Goal: Navigation & Orientation: Find specific page/section

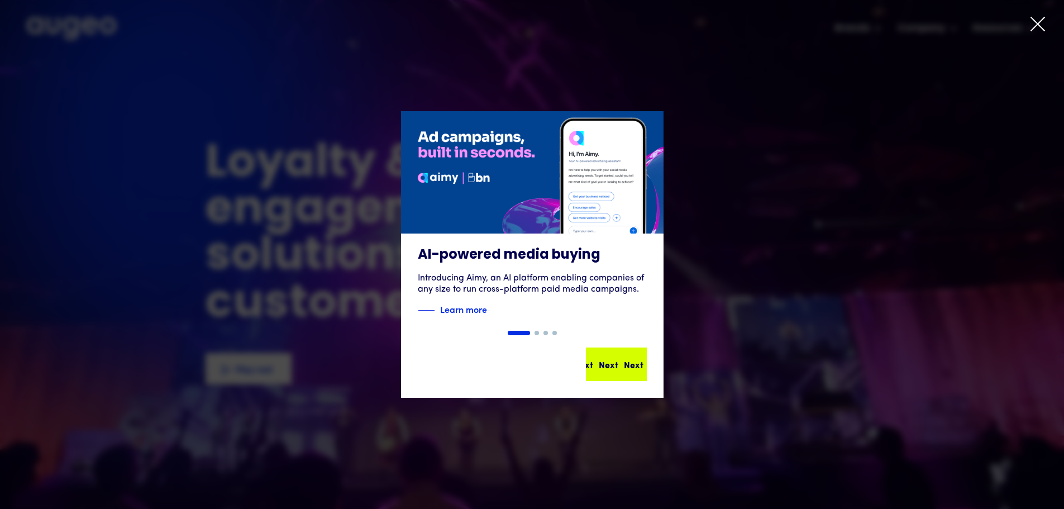
click at [619, 371] on div "Next Next Next Next" at bounding box center [616, 363] width 59 height 31
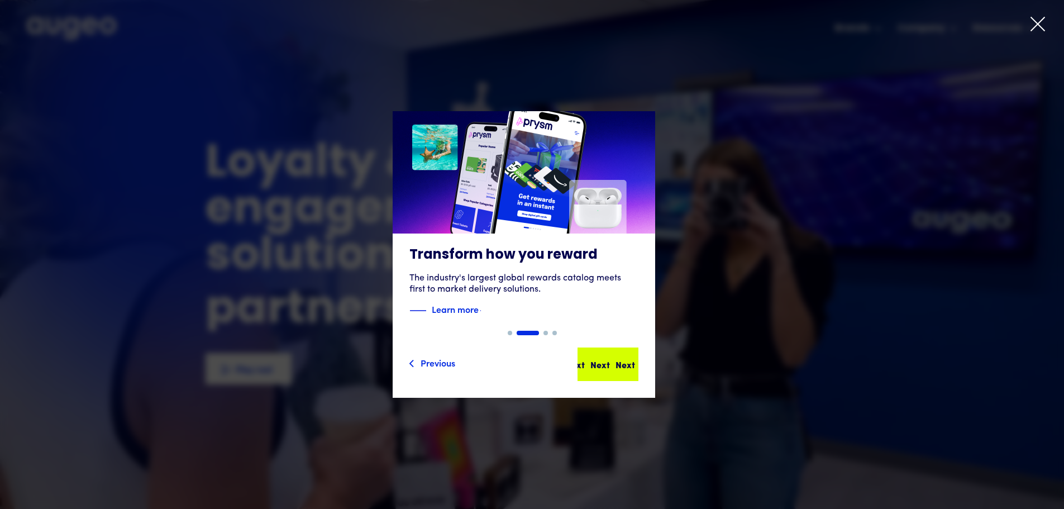
click at [615, 365] on div "Next" at bounding box center [625, 363] width 20 height 13
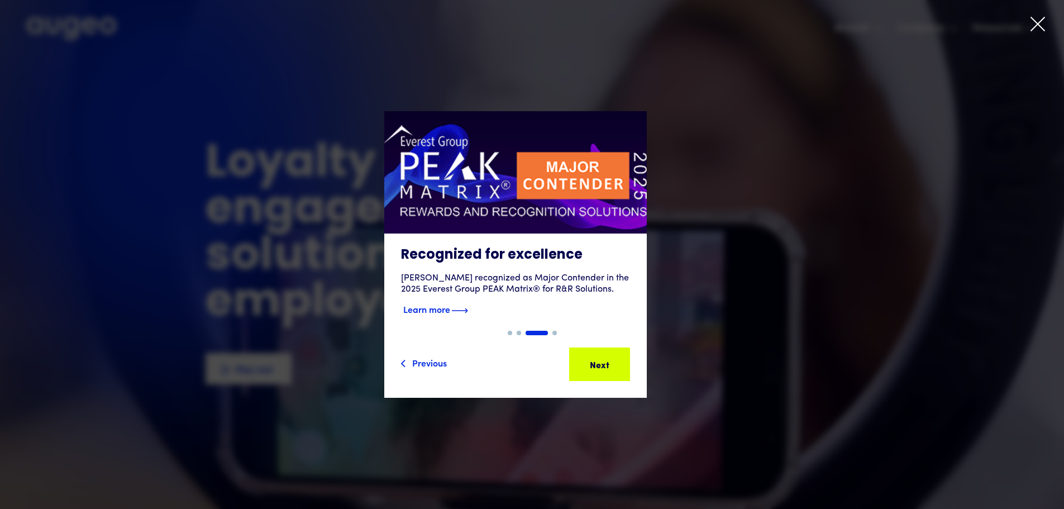
drag, startPoint x: 610, startPoint y: 365, endPoint x: 623, endPoint y: 254, distance: 111.9
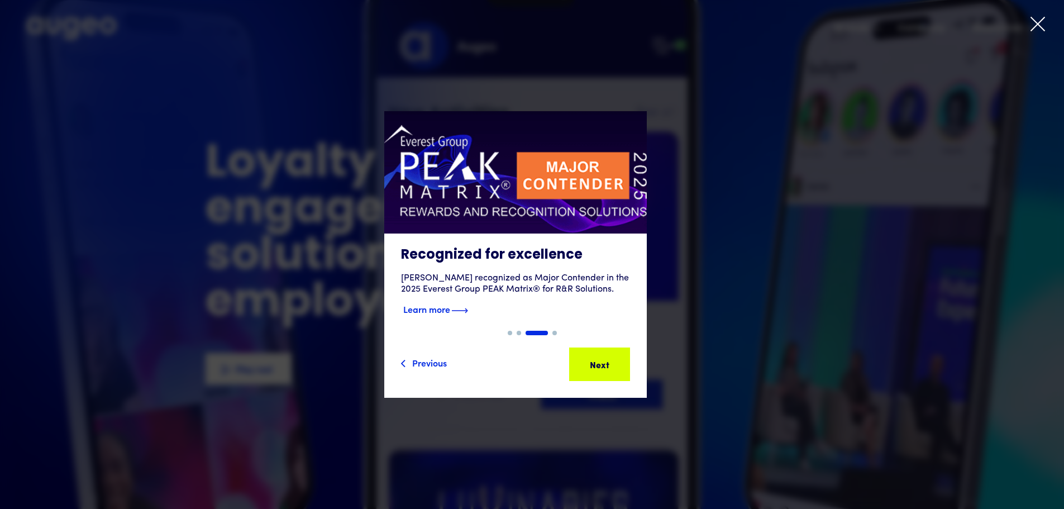
click at [623, 254] on h3 "Recognized for excellence" at bounding box center [515, 255] width 229 height 17
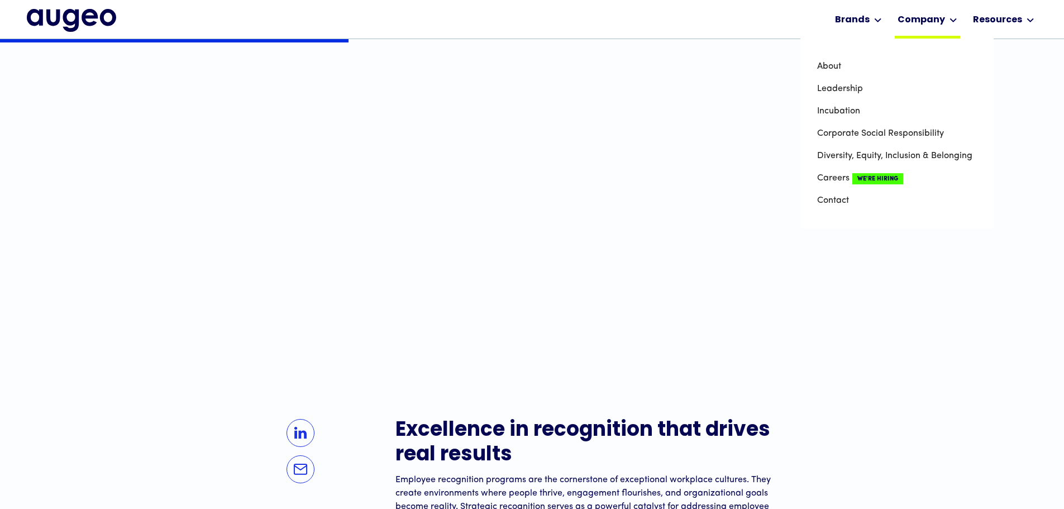
scroll to position [394, 0]
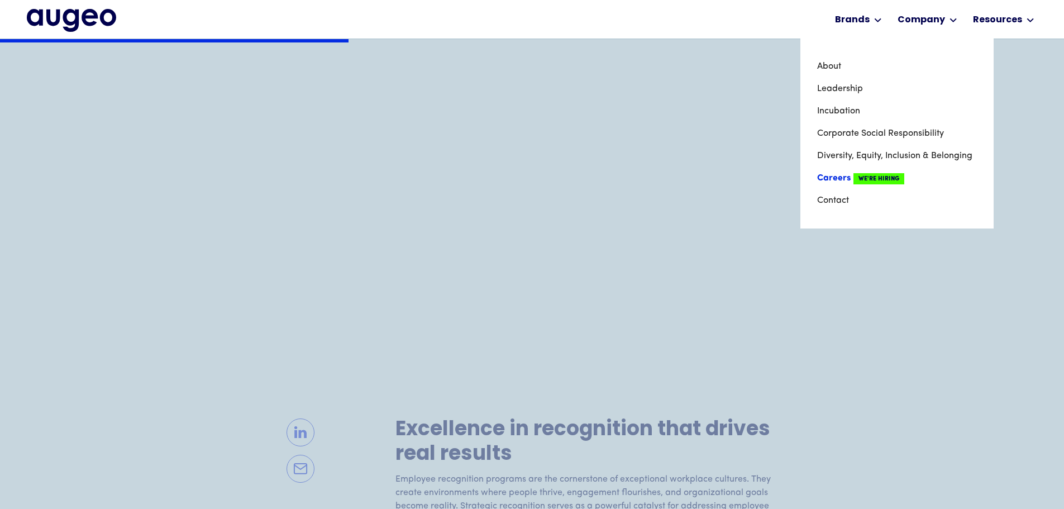
click at [836, 176] on link "Careers We're Hiring" at bounding box center [897, 178] width 160 height 22
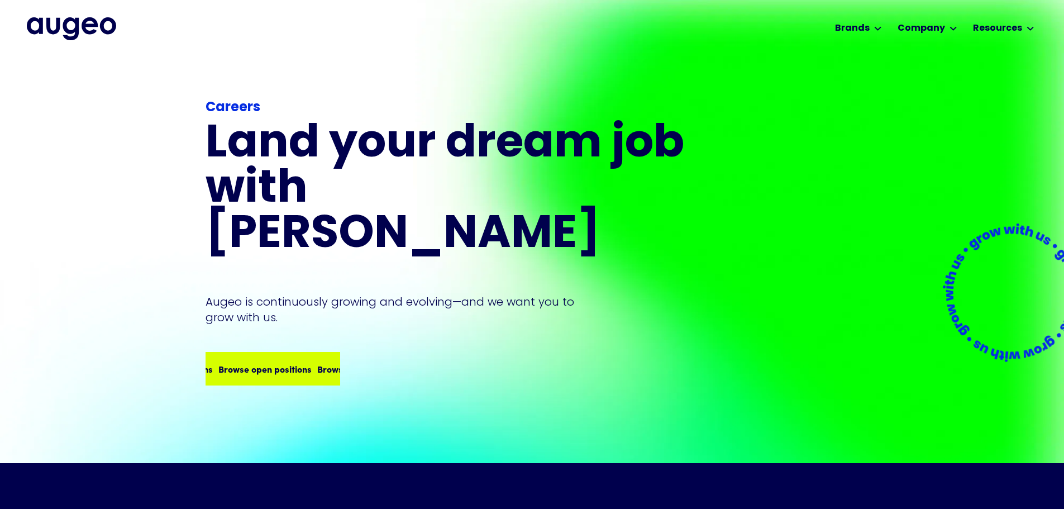
click at [288, 362] on div "Browse open positions Browse open positions Browse open positions Browse open p…" at bounding box center [312, 368] width 395 height 13
